Goal: Task Accomplishment & Management: Complete application form

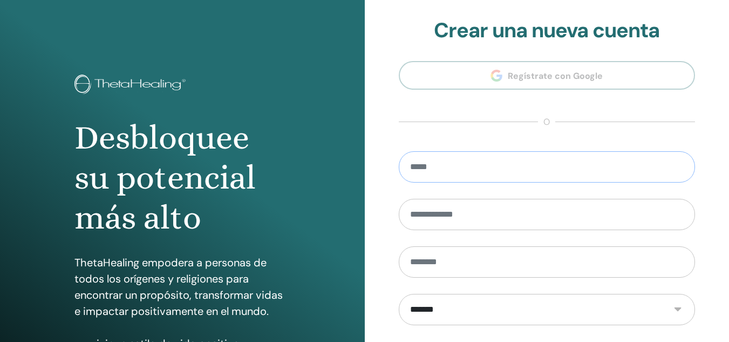
click at [536, 169] on input "email" at bounding box center [547, 166] width 297 height 31
type input "*"
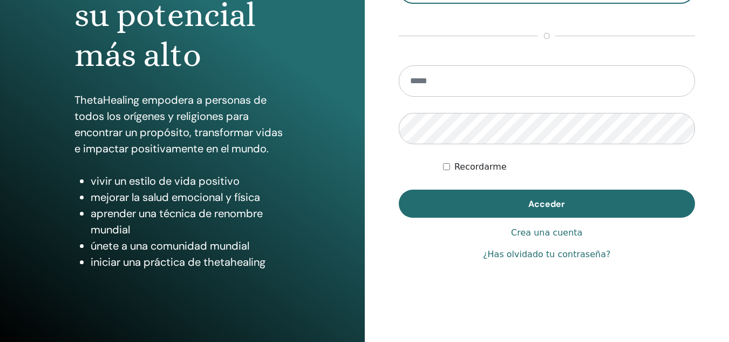
scroll to position [164, 0]
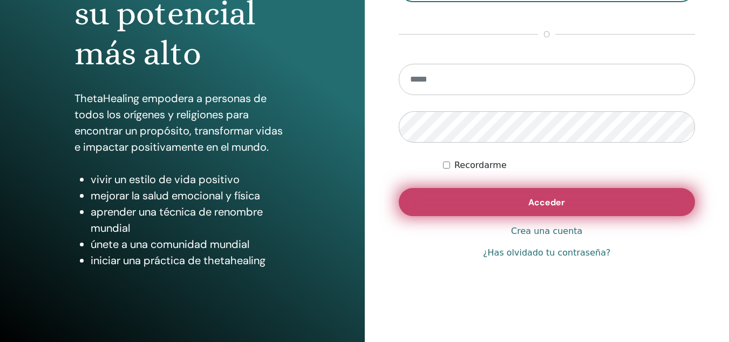
type input "**********"
click at [506, 201] on button "Acceder" at bounding box center [547, 202] width 297 height 28
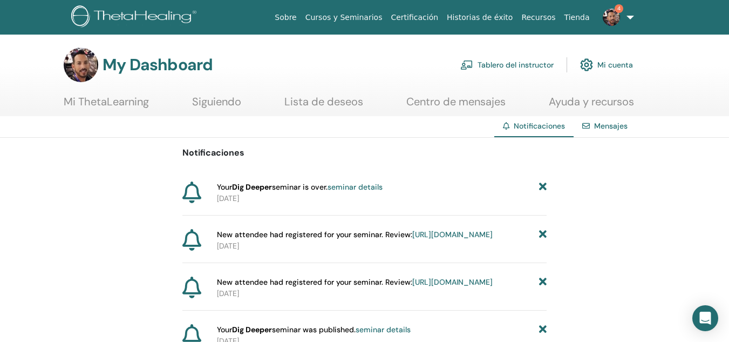
click at [351, 189] on link "seminar details" at bounding box center [355, 187] width 55 height 10
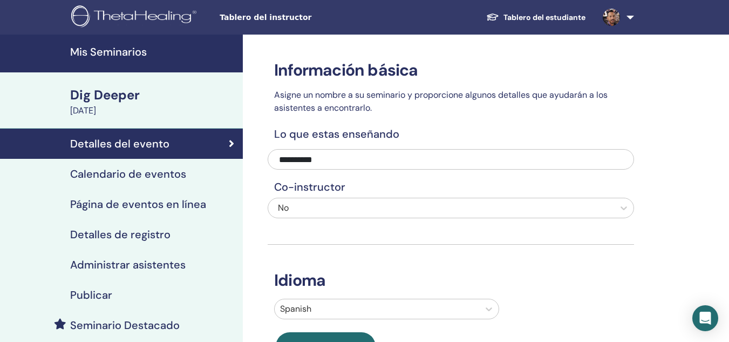
click at [630, 16] on link at bounding box center [616, 17] width 44 height 35
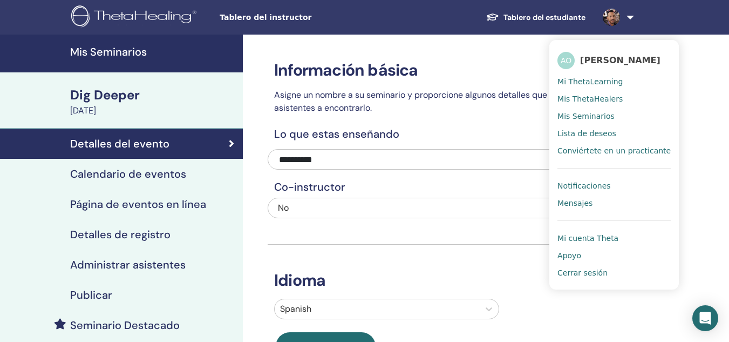
click at [588, 183] on span "Notificaciones" at bounding box center [583, 186] width 53 height 10
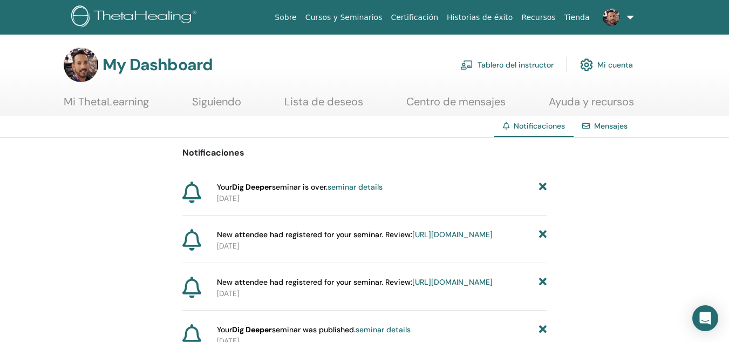
click at [507, 63] on link "Tablero del instructor" at bounding box center [506, 65] width 93 height 24
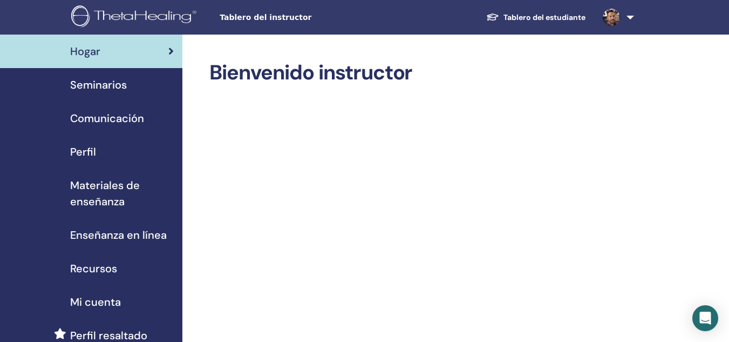
click at [103, 84] on span "Seminarios" at bounding box center [98, 85] width 57 height 16
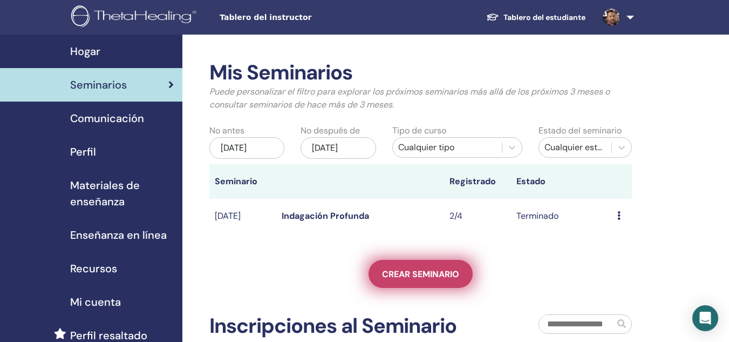
click at [449, 279] on span "Crear seminario" at bounding box center [420, 273] width 77 height 11
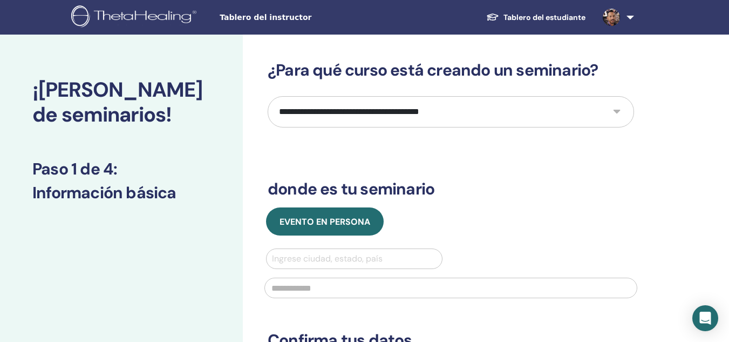
click at [615, 114] on select "**********" at bounding box center [451, 111] width 366 height 31
select select "*"
click at [268, 96] on select "**********" at bounding box center [451, 111] width 366 height 31
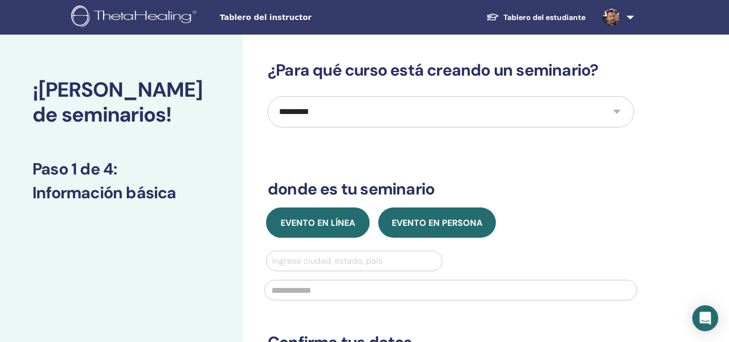
click at [312, 222] on span "Evento en línea" at bounding box center [318, 222] width 74 height 11
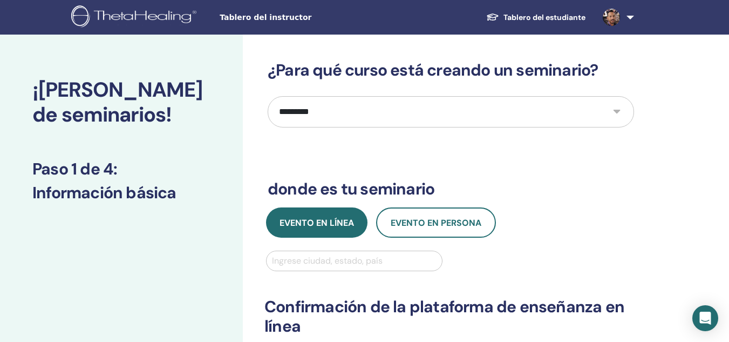
click at [381, 262] on div at bounding box center [354, 260] width 165 height 15
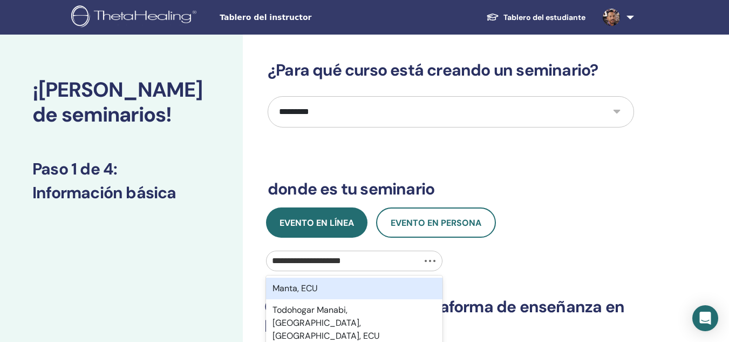
type input "**********"
click at [355, 278] on div "Manta, ECU" at bounding box center [354, 288] width 176 height 22
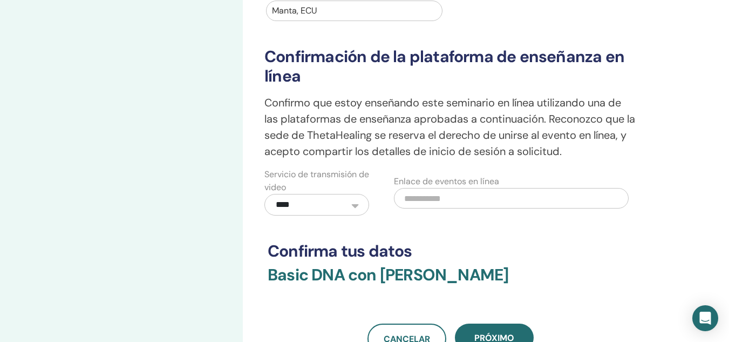
scroll to position [250, 0]
click at [456, 199] on input "text" at bounding box center [511, 197] width 234 height 21
paste input "**********"
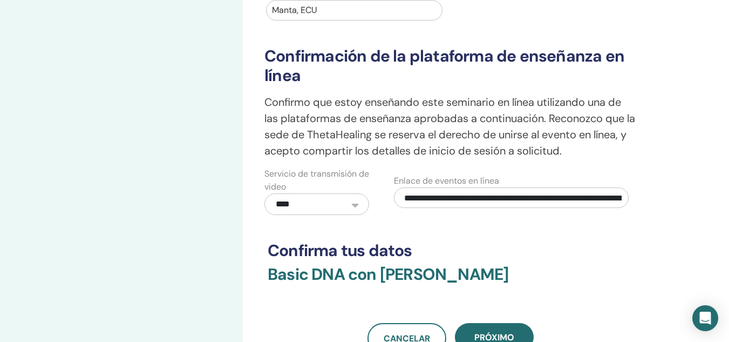
scroll to position [0, 123]
type input "**********"
click at [520, 330] on button "próximo" at bounding box center [494, 337] width 79 height 28
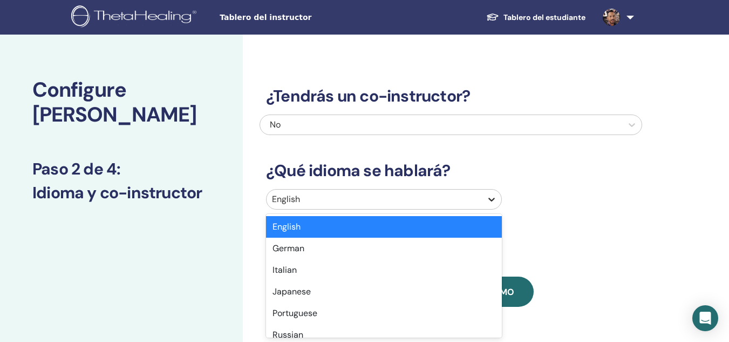
click at [489, 197] on icon at bounding box center [491, 199] width 11 height 11
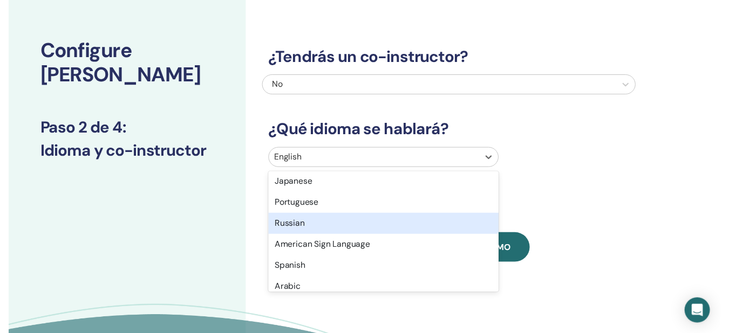
scroll to position [68, 0]
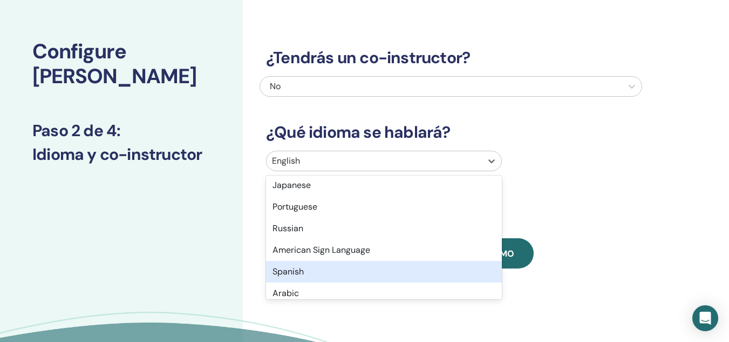
click at [294, 272] on div "Spanish" at bounding box center [384, 272] width 236 height 22
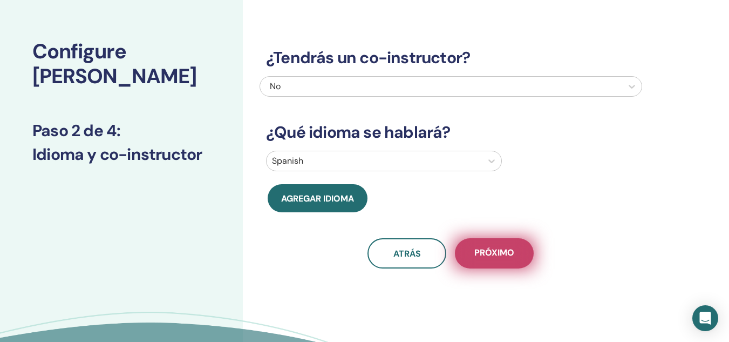
click at [495, 245] on button "próximo" at bounding box center [494, 253] width 79 height 30
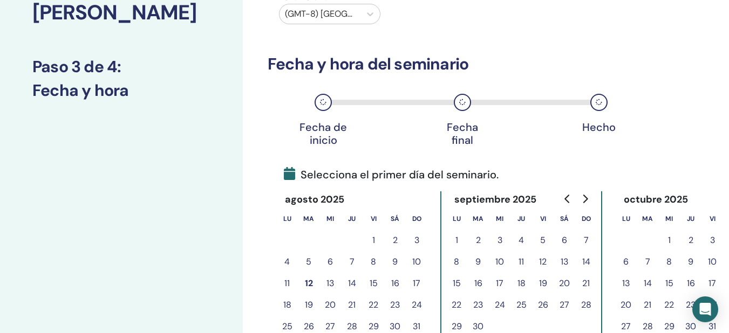
scroll to position [103, 0]
click at [370, 282] on button "15" at bounding box center [374, 283] width 22 height 22
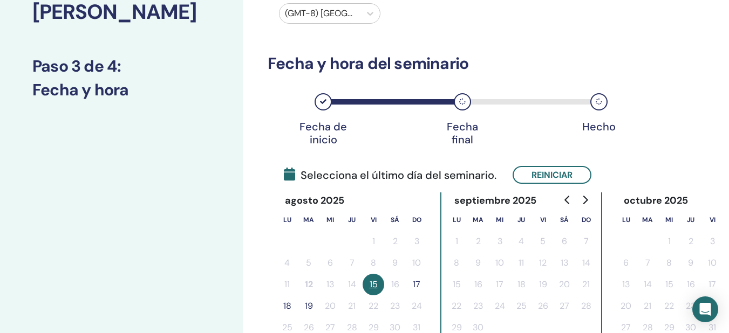
click at [419, 284] on button "17" at bounding box center [417, 285] width 22 height 22
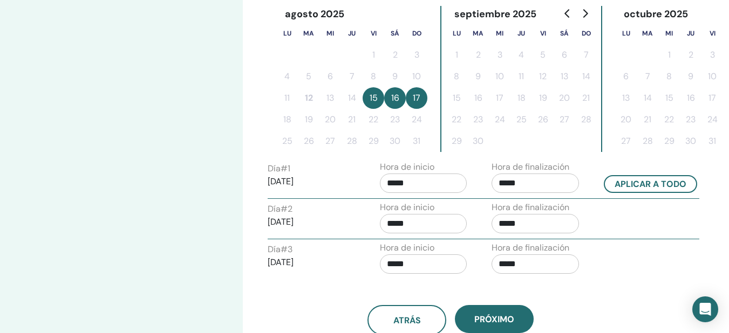
scroll to position [310, 0]
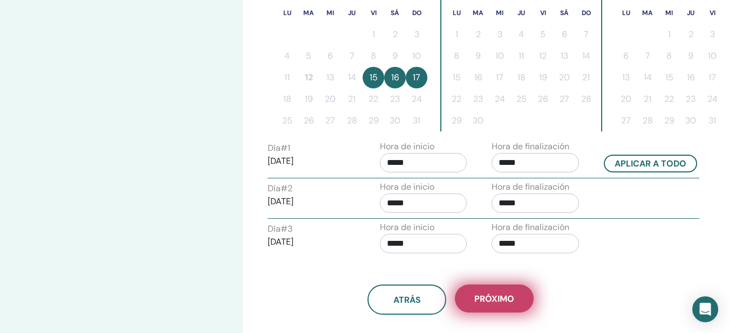
click at [491, 303] on span "próximo" at bounding box center [494, 299] width 40 height 11
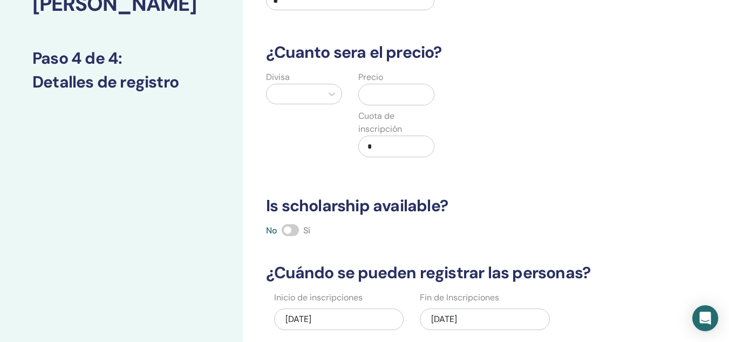
scroll to position [109, 0]
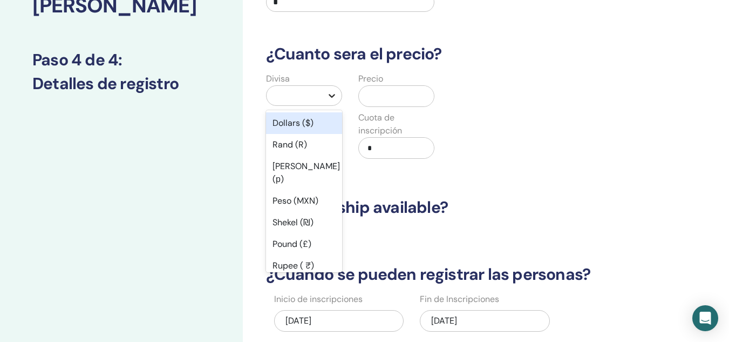
click at [330, 99] on icon at bounding box center [331, 95] width 11 height 11
click at [292, 126] on div "Dollars ($)" at bounding box center [304, 123] width 76 height 22
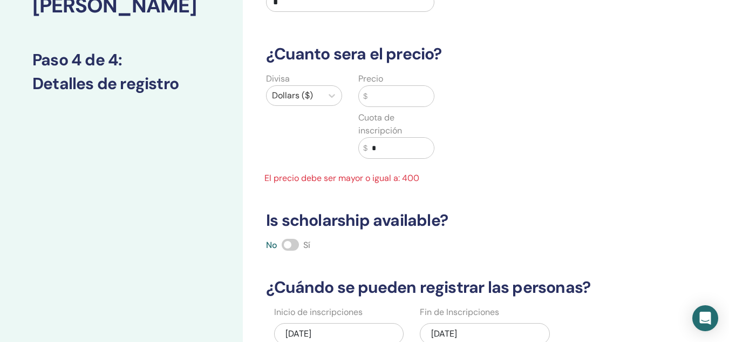
click at [386, 100] on input "text" at bounding box center [400, 96] width 66 height 21
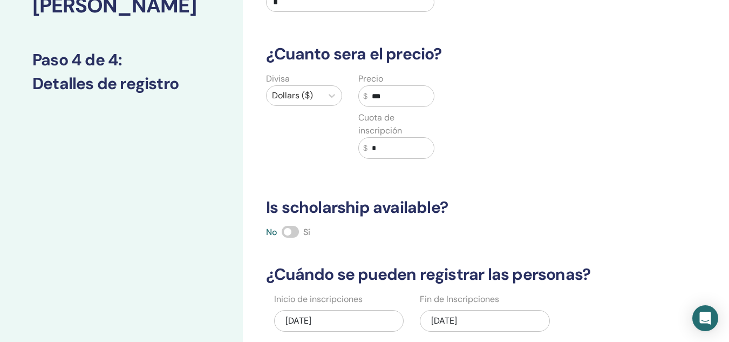
type input "***"
click at [367, 156] on div "$ *" at bounding box center [396, 148] width 76 height 22
click at [373, 146] on input "*" at bounding box center [400, 148] width 66 height 21
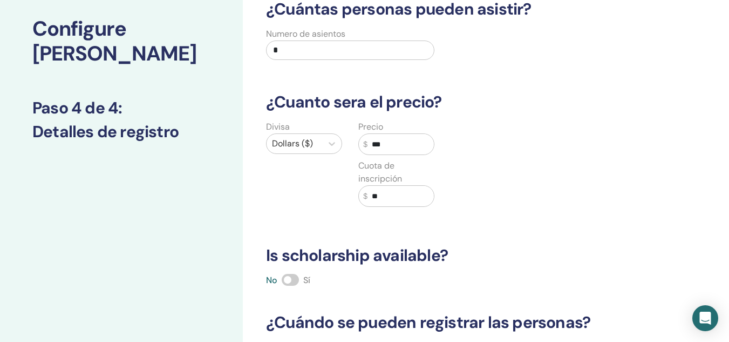
scroll to position [60, 0]
type input "**"
click at [277, 49] on input "*" at bounding box center [350, 50] width 168 height 19
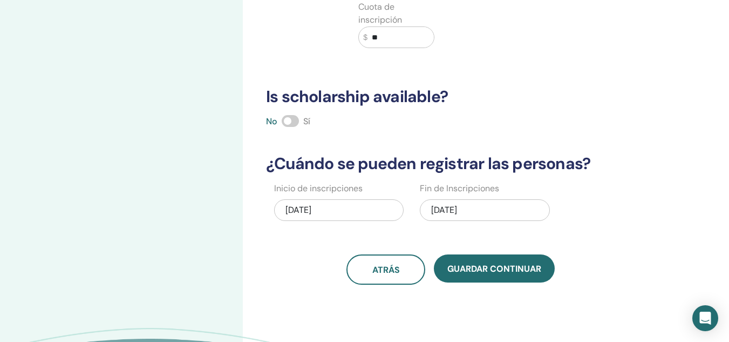
scroll to position [220, 0]
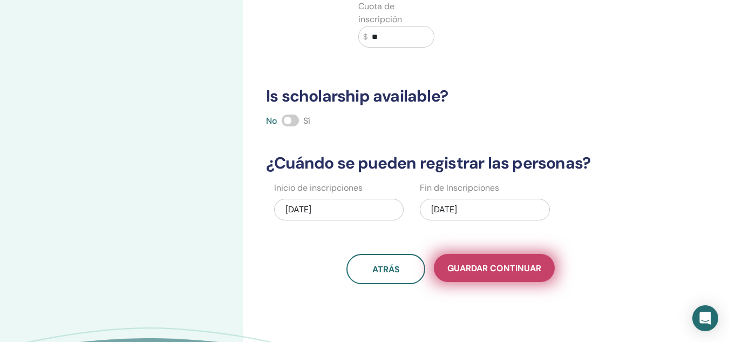
type input "*"
click at [499, 270] on span "Guardar Continuar" at bounding box center [494, 267] width 94 height 11
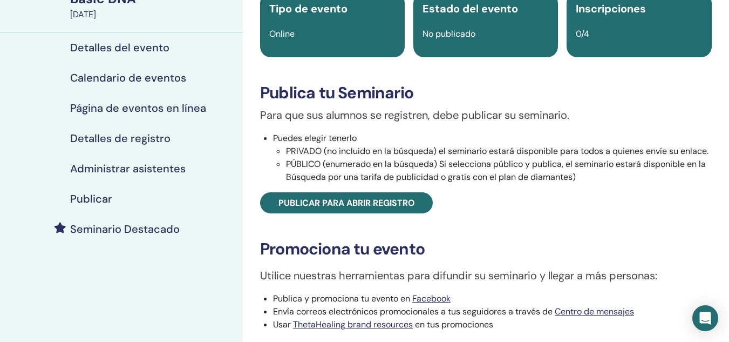
scroll to position [97, 0]
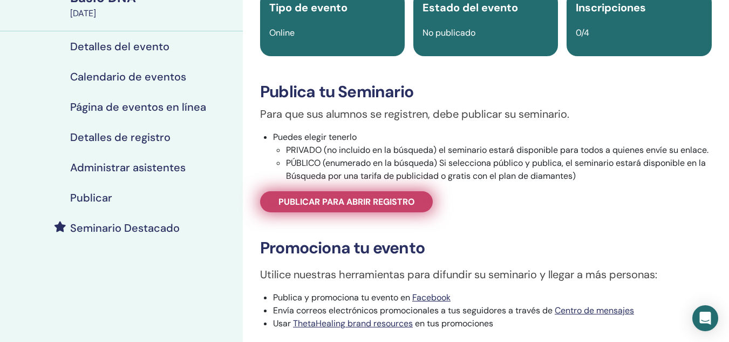
click at [358, 200] on span "Publicar para abrir registro" at bounding box center [346, 201] width 137 height 11
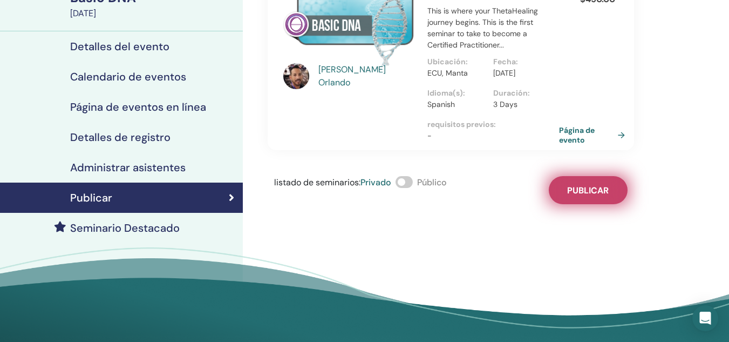
click at [595, 193] on span "Publicar" at bounding box center [588, 190] width 42 height 11
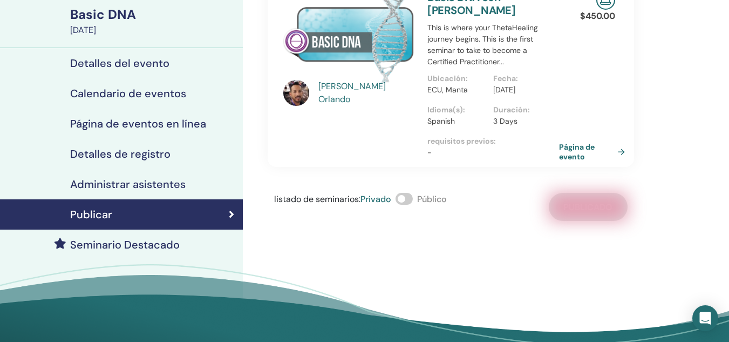
scroll to position [79, 0]
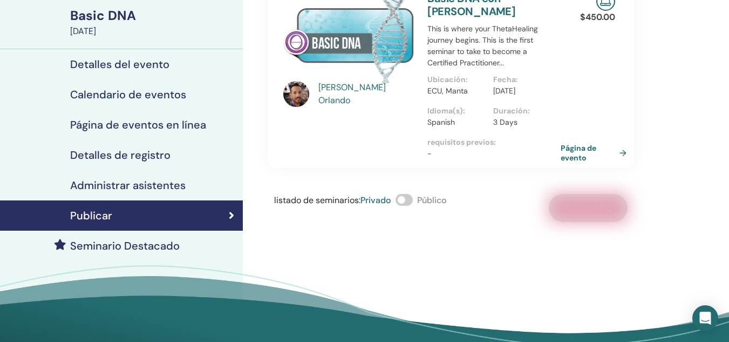
click at [620, 153] on link "Página de evento" at bounding box center [596, 152] width 70 height 19
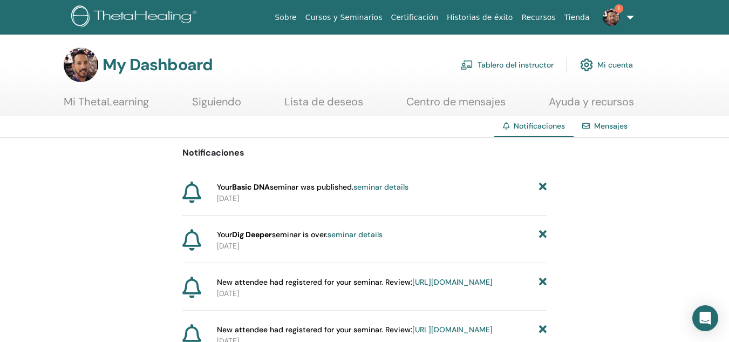
click at [391, 182] on link "seminar details" at bounding box center [380, 187] width 55 height 10
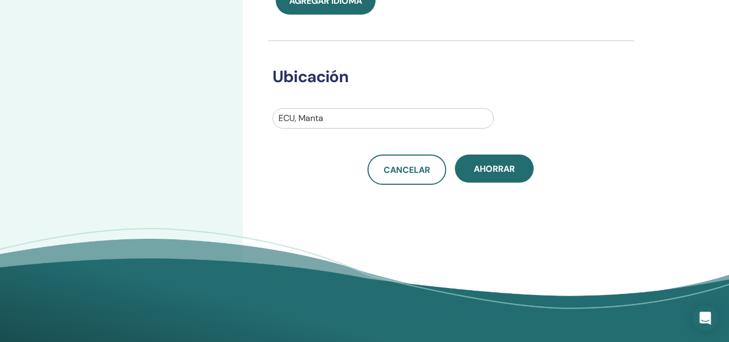
scroll to position [346, 0]
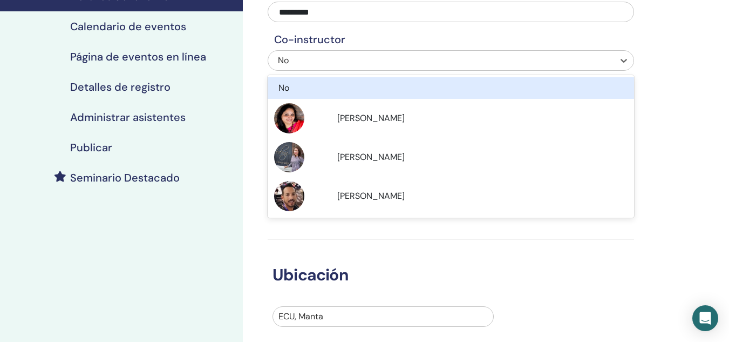
click at [502, 61] on div "No" at bounding box center [415, 60] width 275 height 13
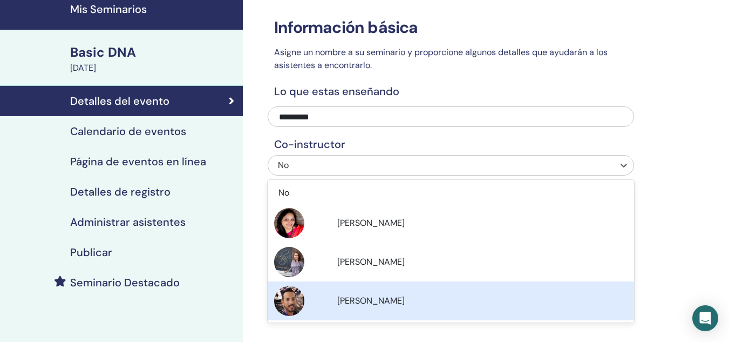
scroll to position [0, 0]
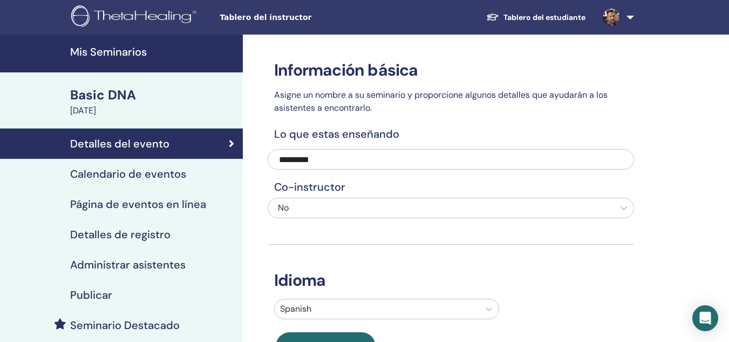
click at [156, 203] on h4 "Página de eventos en línea" at bounding box center [138, 203] width 136 height 13
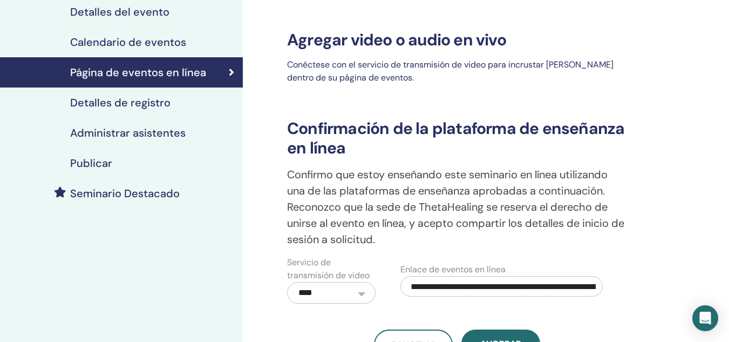
scroll to position [130, 0]
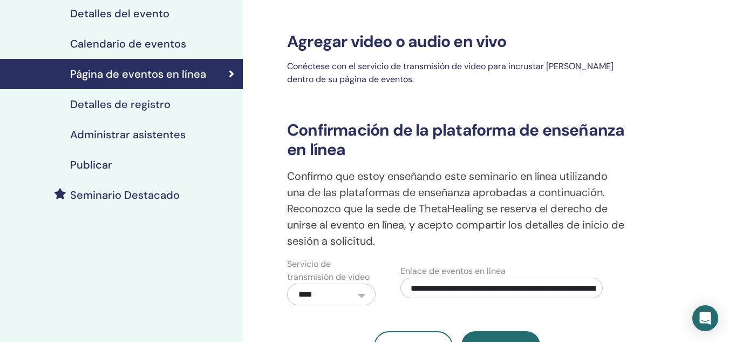
click at [160, 105] on h4 "Detalles de registro" at bounding box center [120, 104] width 100 height 13
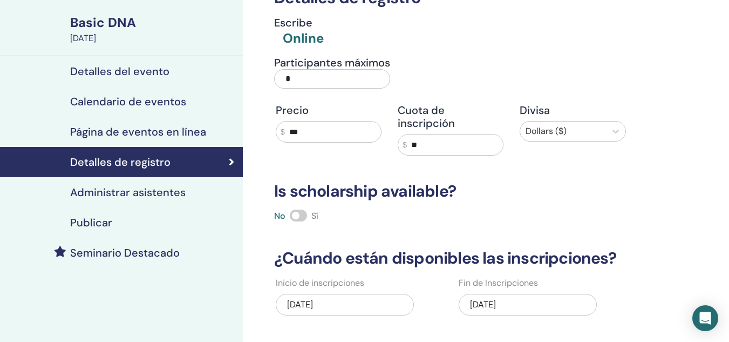
scroll to position [53, 0]
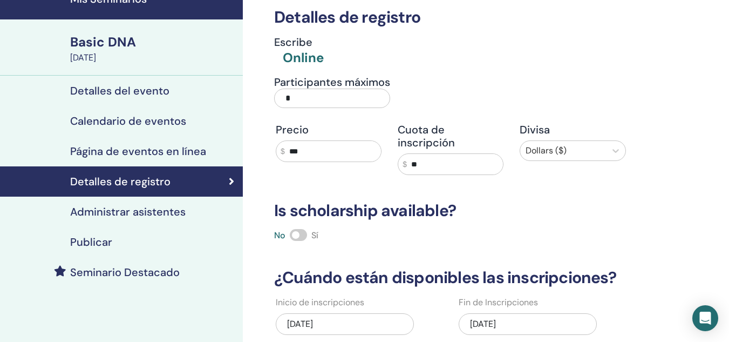
click at [153, 209] on h4 "Administrar asistentes" at bounding box center [127, 211] width 115 height 13
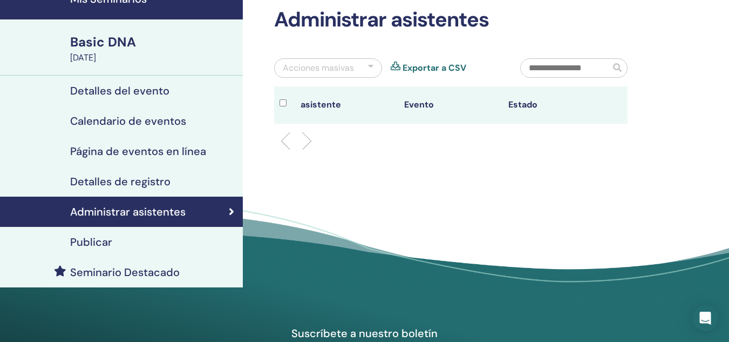
click at [112, 242] on div "Publicar" at bounding box center [122, 241] width 226 height 13
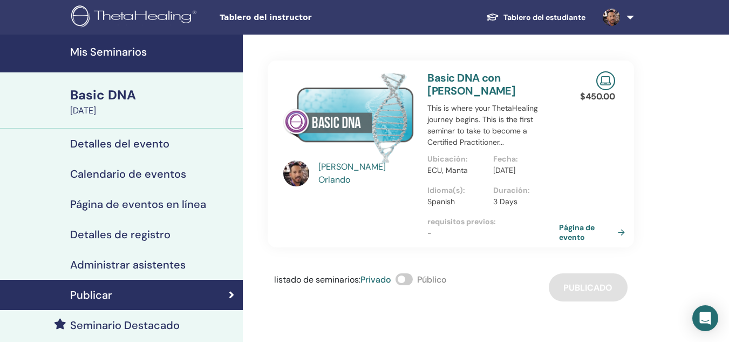
click at [127, 92] on div "Basic DNA" at bounding box center [153, 95] width 166 height 18
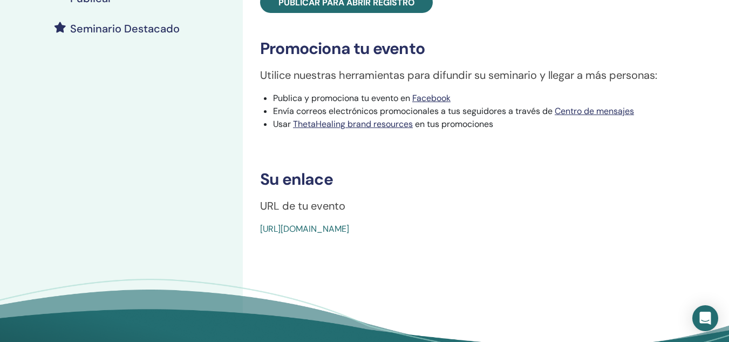
scroll to position [299, 0]
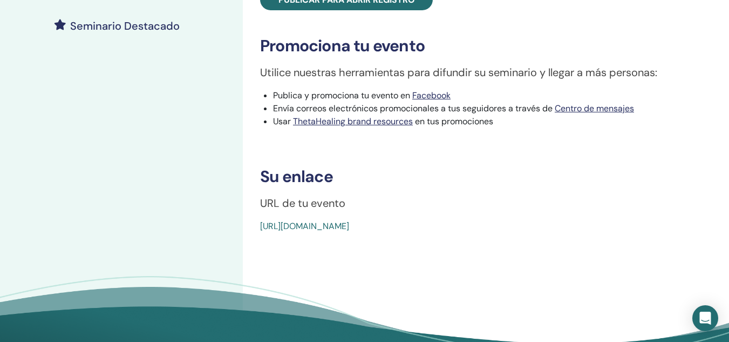
click at [349, 228] on link "[URL][DOMAIN_NAME]" at bounding box center [304, 225] width 89 height 11
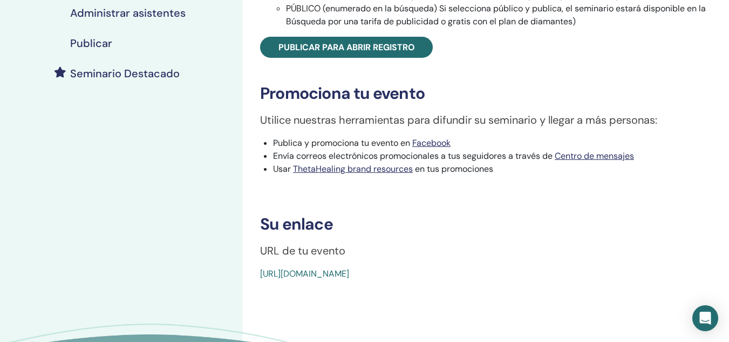
scroll to position [257, 0]
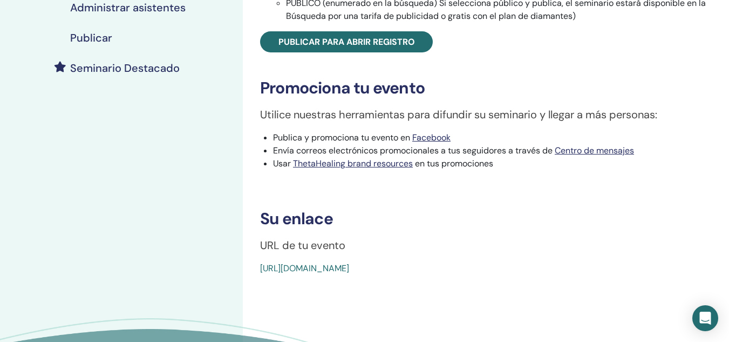
drag, startPoint x: 500, startPoint y: 267, endPoint x: 254, endPoint y: 267, distance: 245.5
click at [254, 267] on div "Basic DNA Tipo de evento Online Estado del evento Activo Publicado Inscripcione…" at bounding box center [485, 39] width 473 height 471
copy link "[URL][DOMAIN_NAME]"
